Goal: Find specific page/section: Find specific page/section

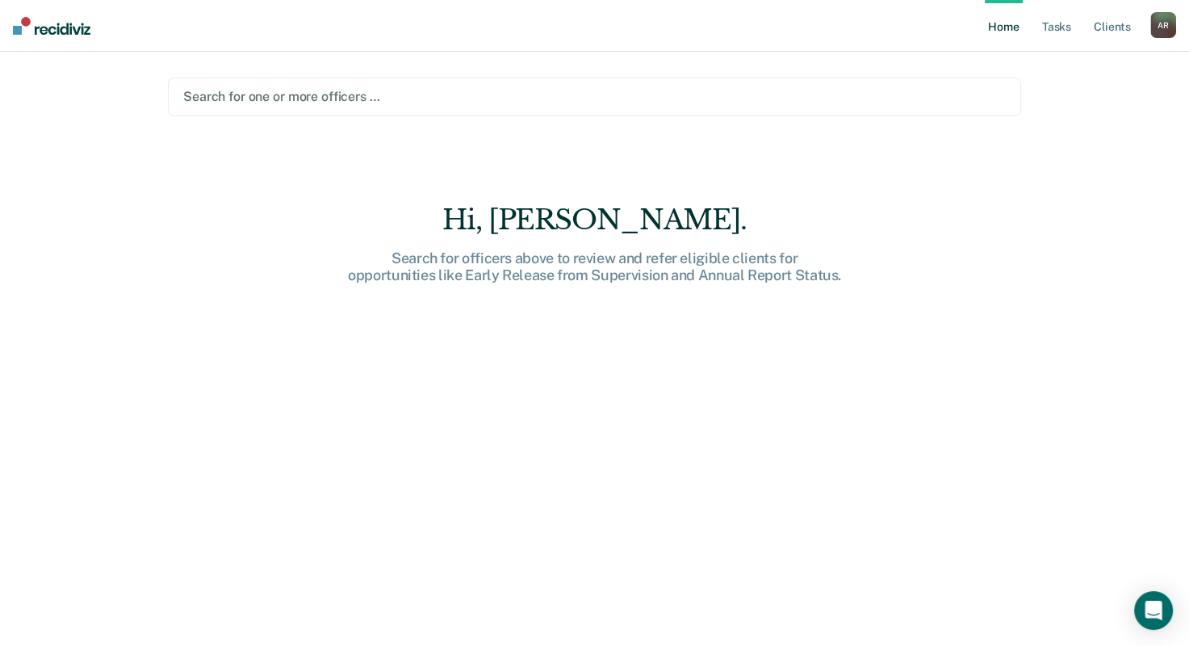
click at [1002, 23] on link "Home" at bounding box center [1003, 26] width 37 height 52
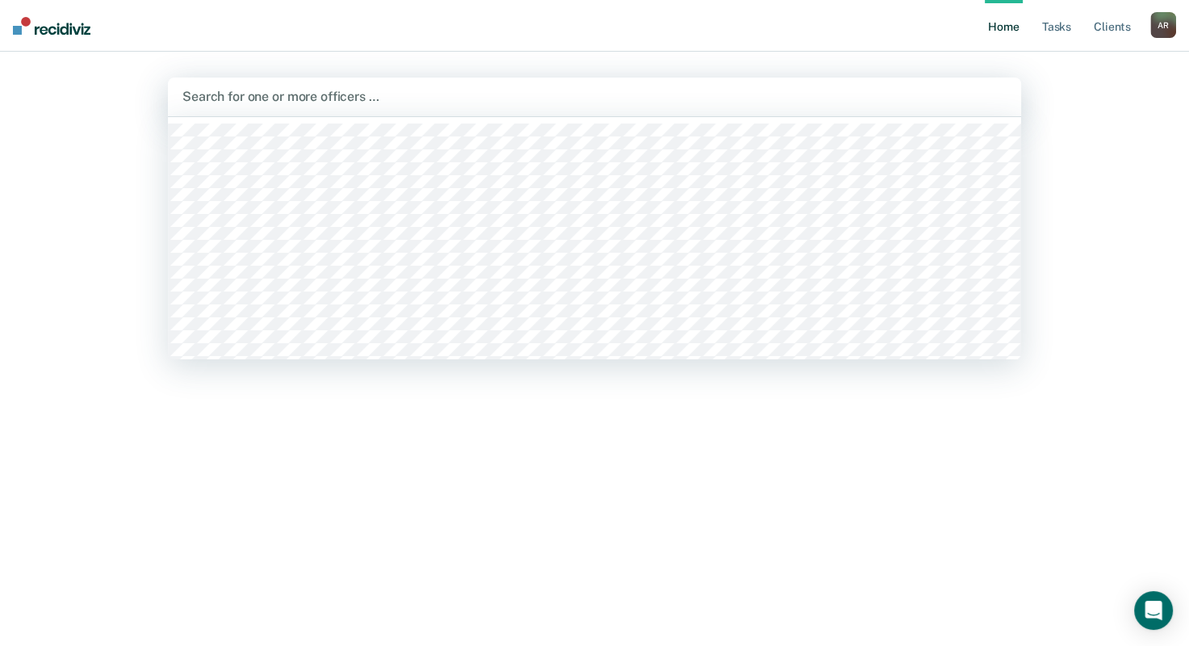
click at [394, 94] on div at bounding box center [594, 96] width 824 height 19
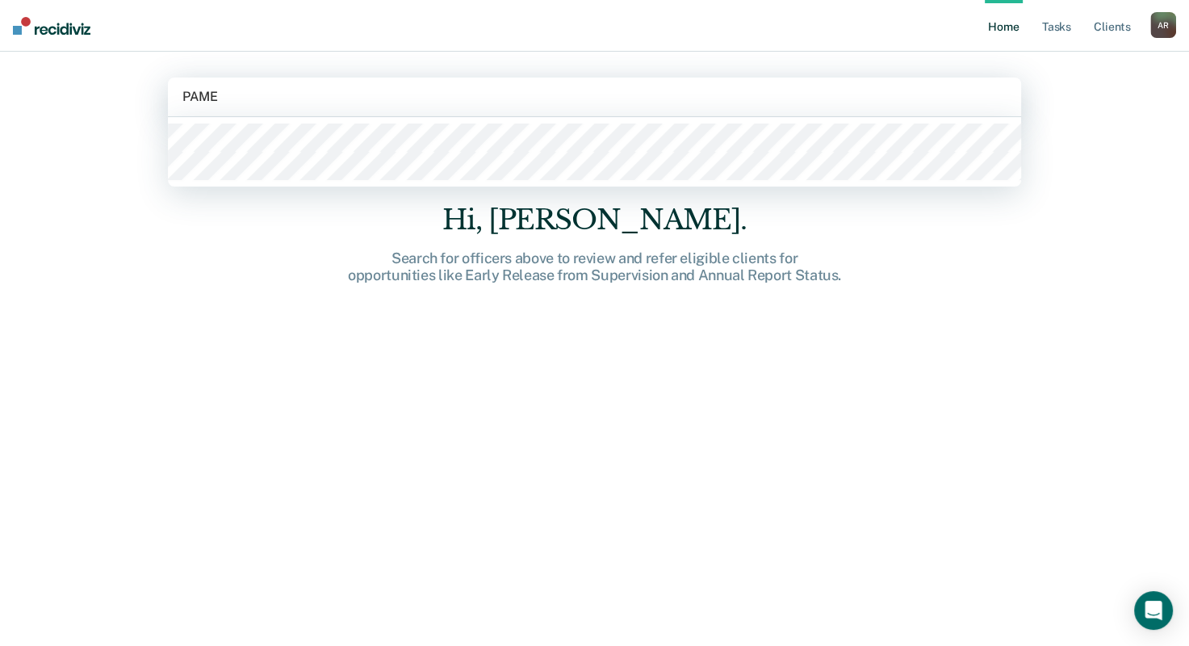
type input "[PERSON_NAME]"
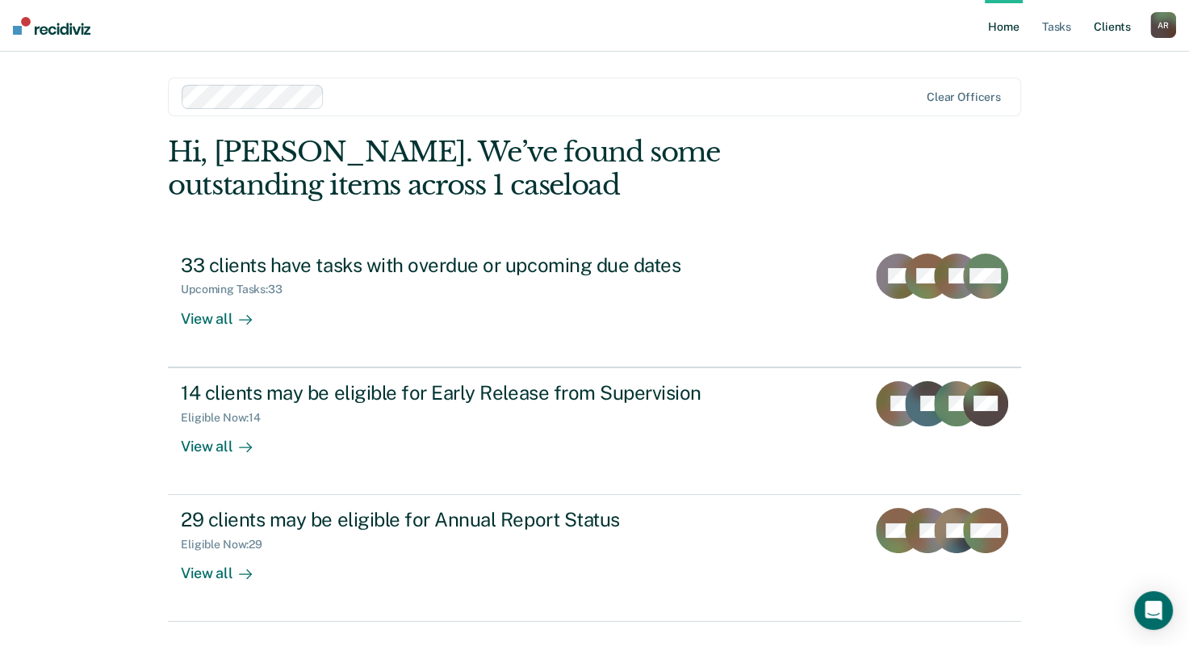
click at [1107, 28] on link "Client s" at bounding box center [1113, 26] width 44 height 52
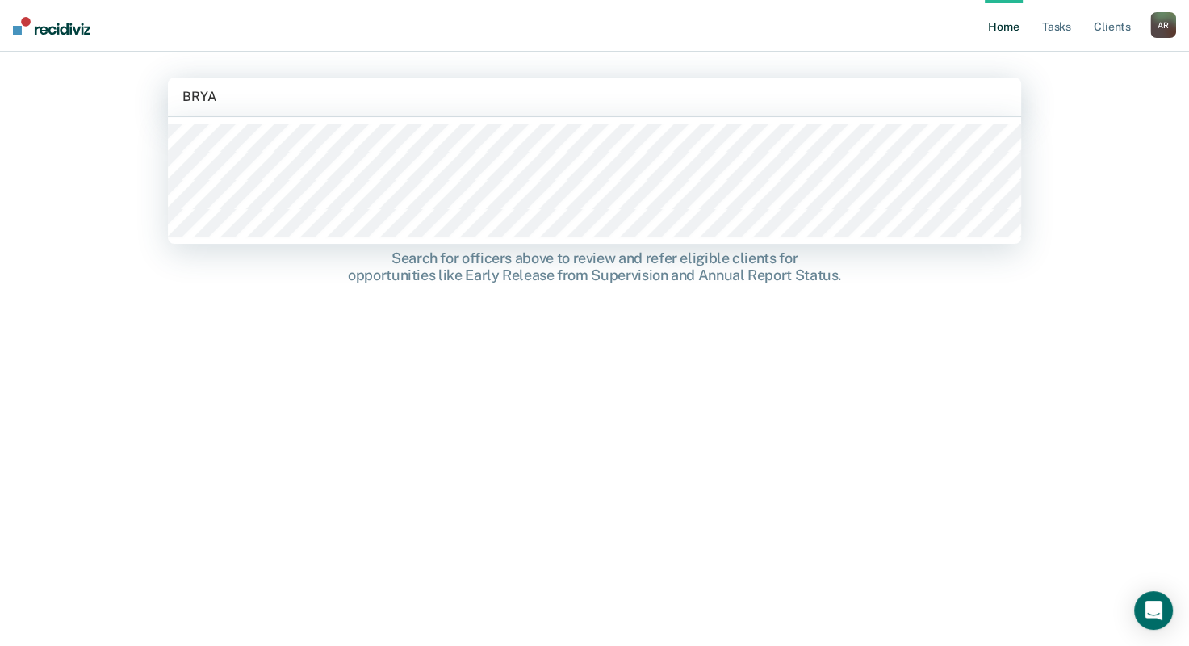
type input "[PERSON_NAME]"
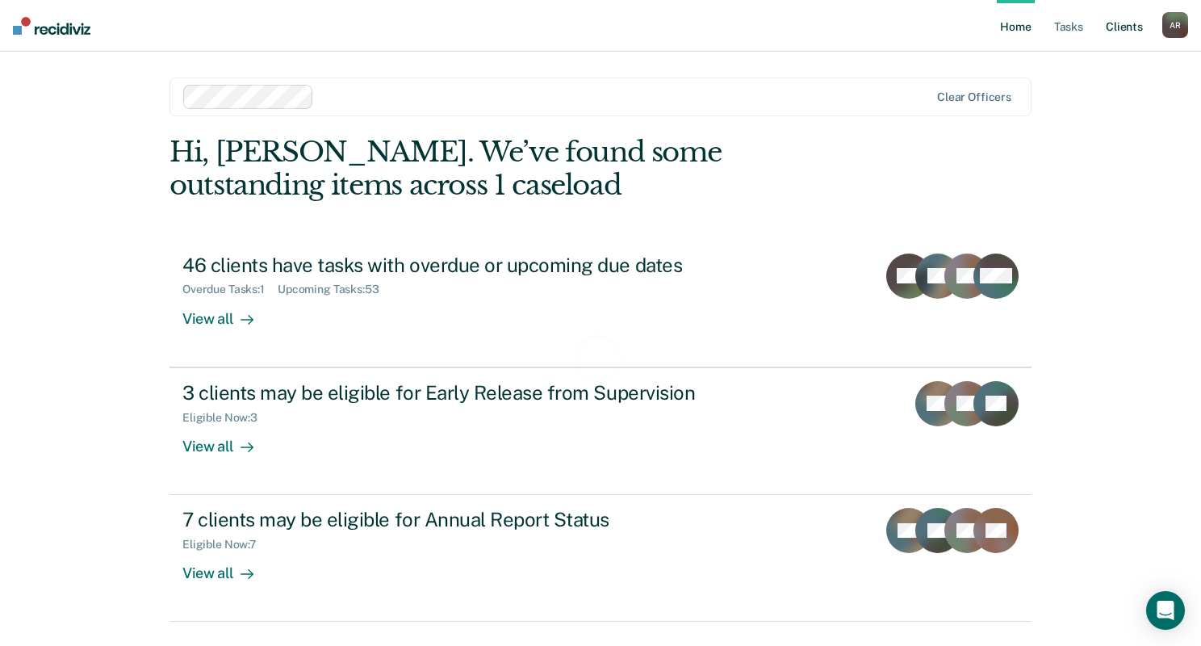
click at [1120, 25] on link "Client s" at bounding box center [1125, 26] width 44 height 52
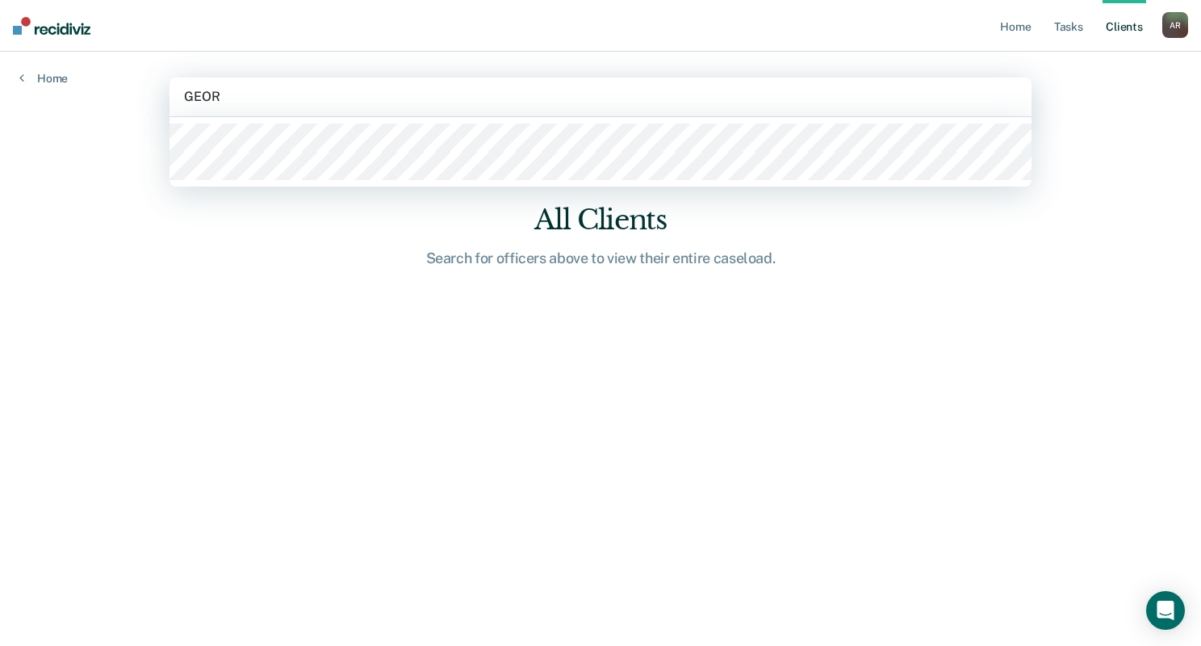
type input "[PERSON_NAME]"
